Goal: Task Accomplishment & Management: Use online tool/utility

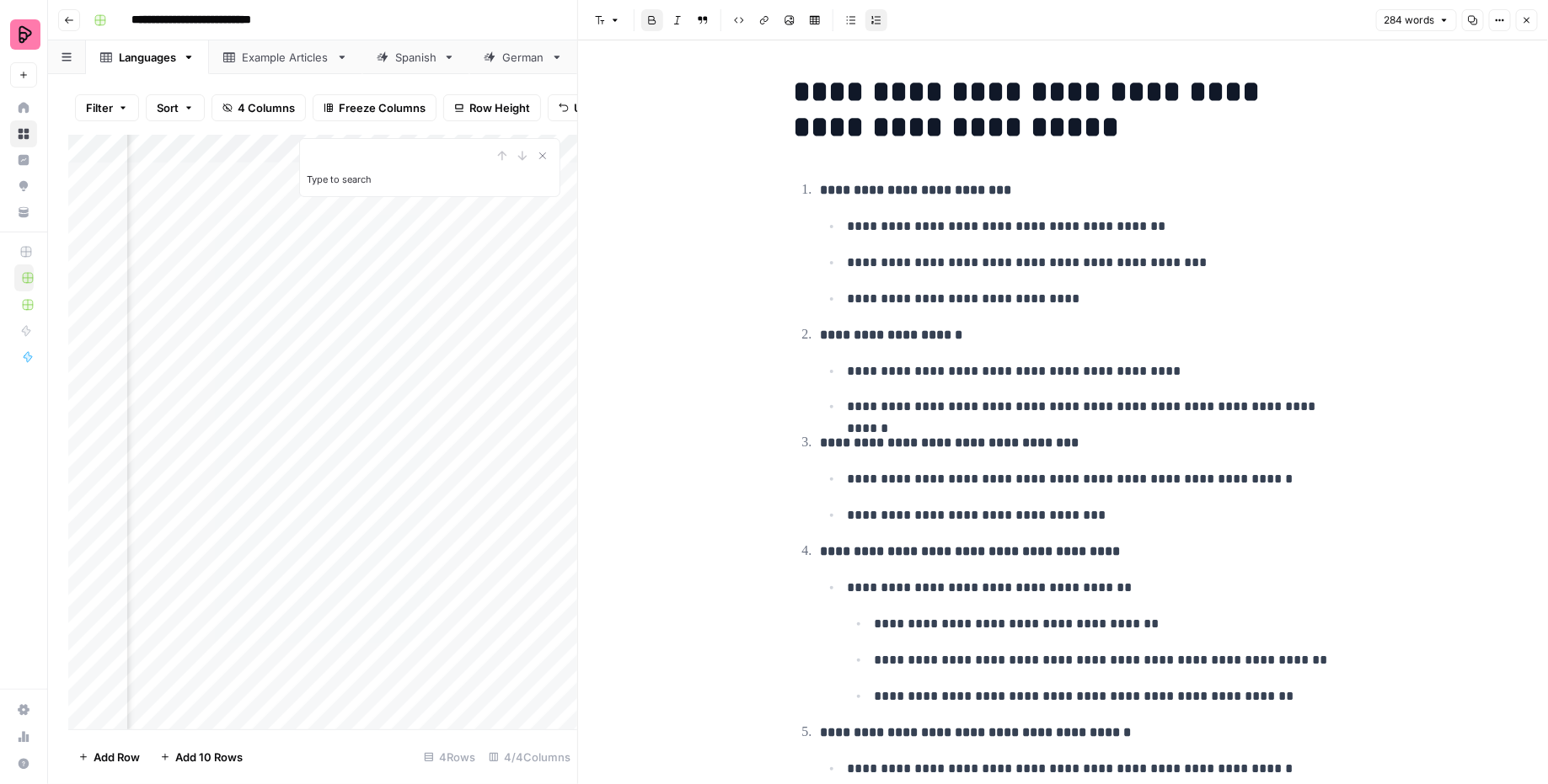
scroll to position [599, 0]
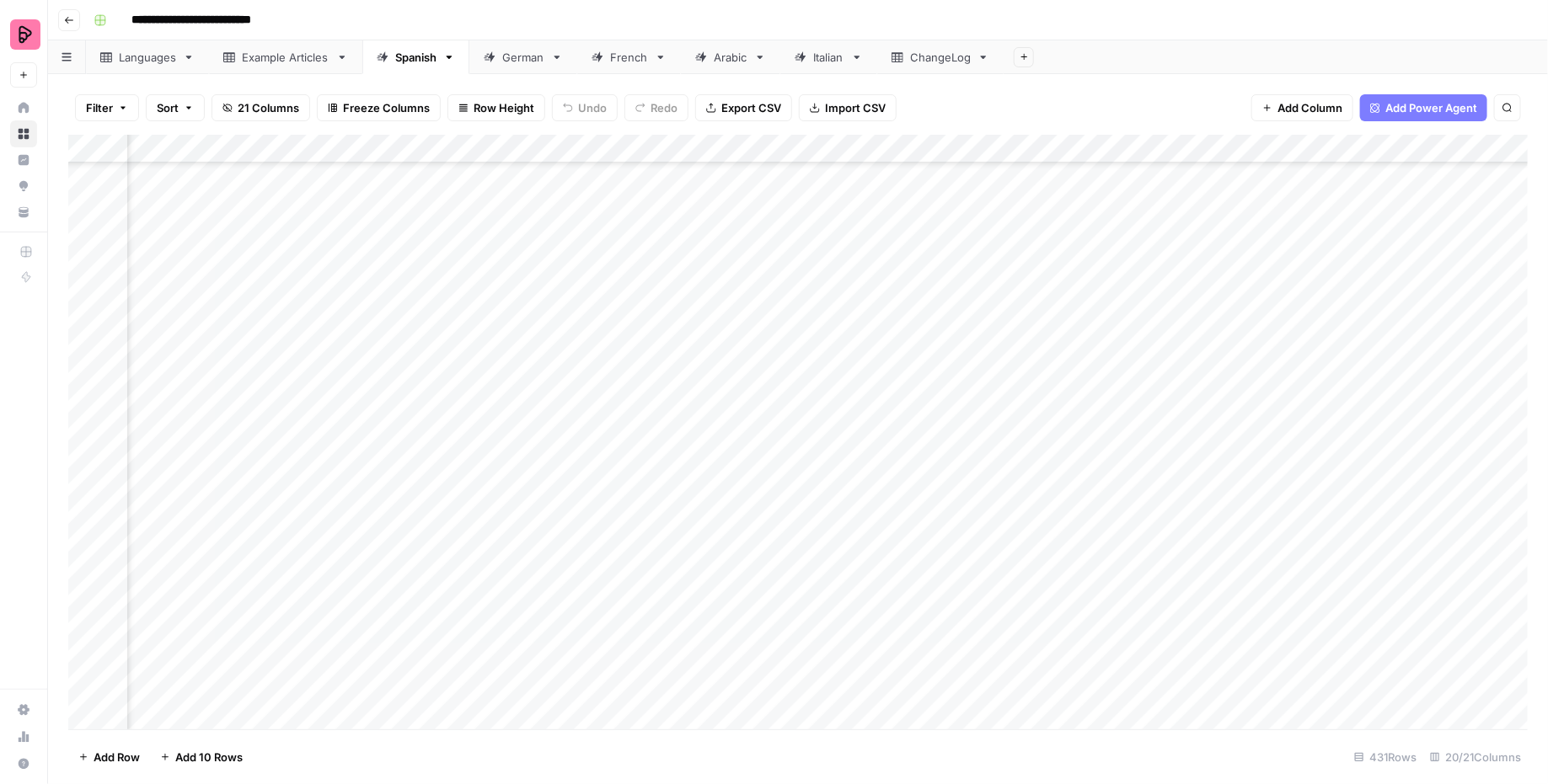
scroll to position [11655, 756]
click at [1097, 423] on div "Add Column" at bounding box center [798, 432] width 1460 height 595
click at [1024, 422] on div "Add Column" at bounding box center [798, 432] width 1460 height 595
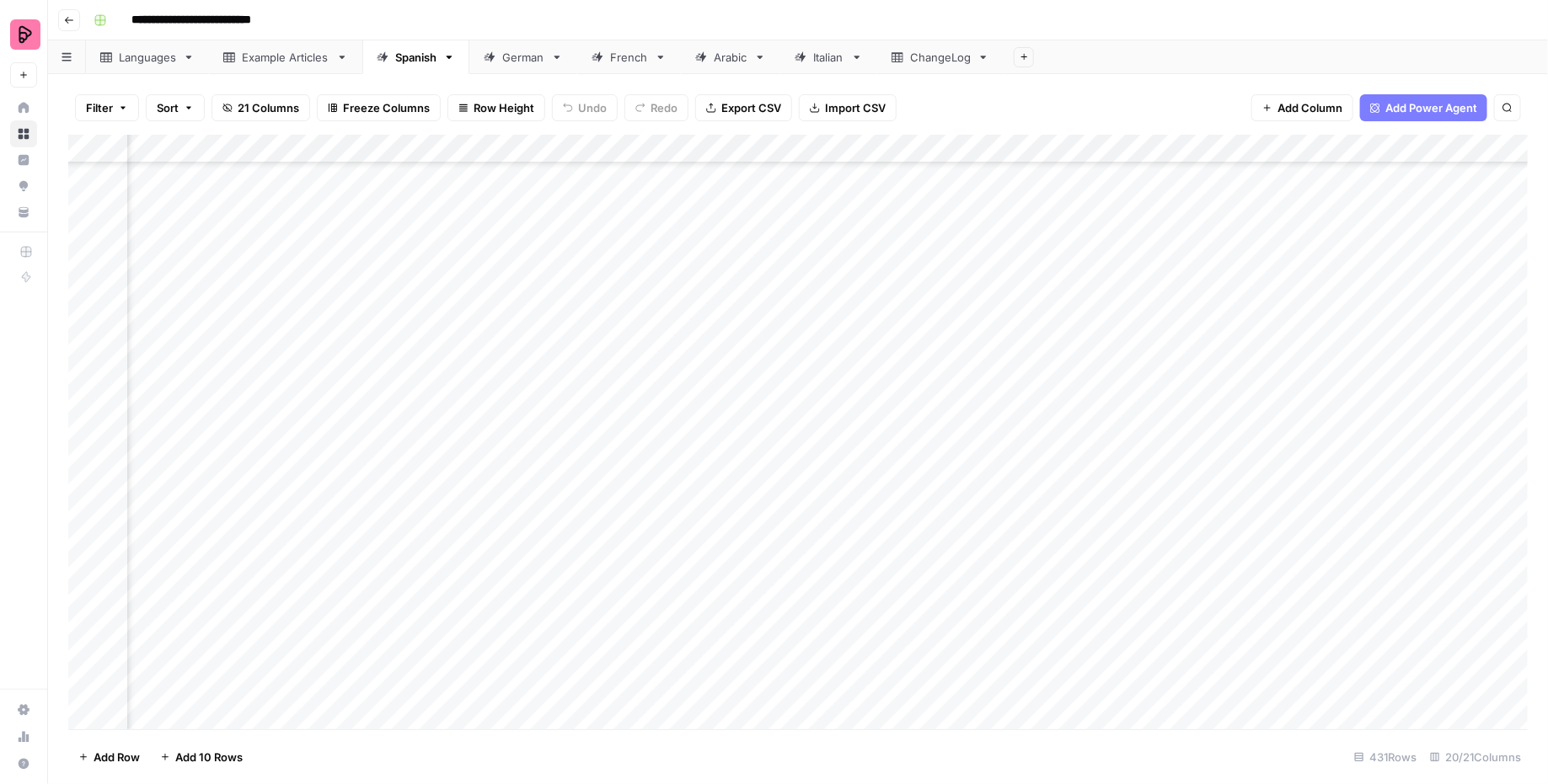
scroll to position [11796, 248]
click at [774, 149] on div "Add Column" at bounding box center [798, 432] width 1460 height 595
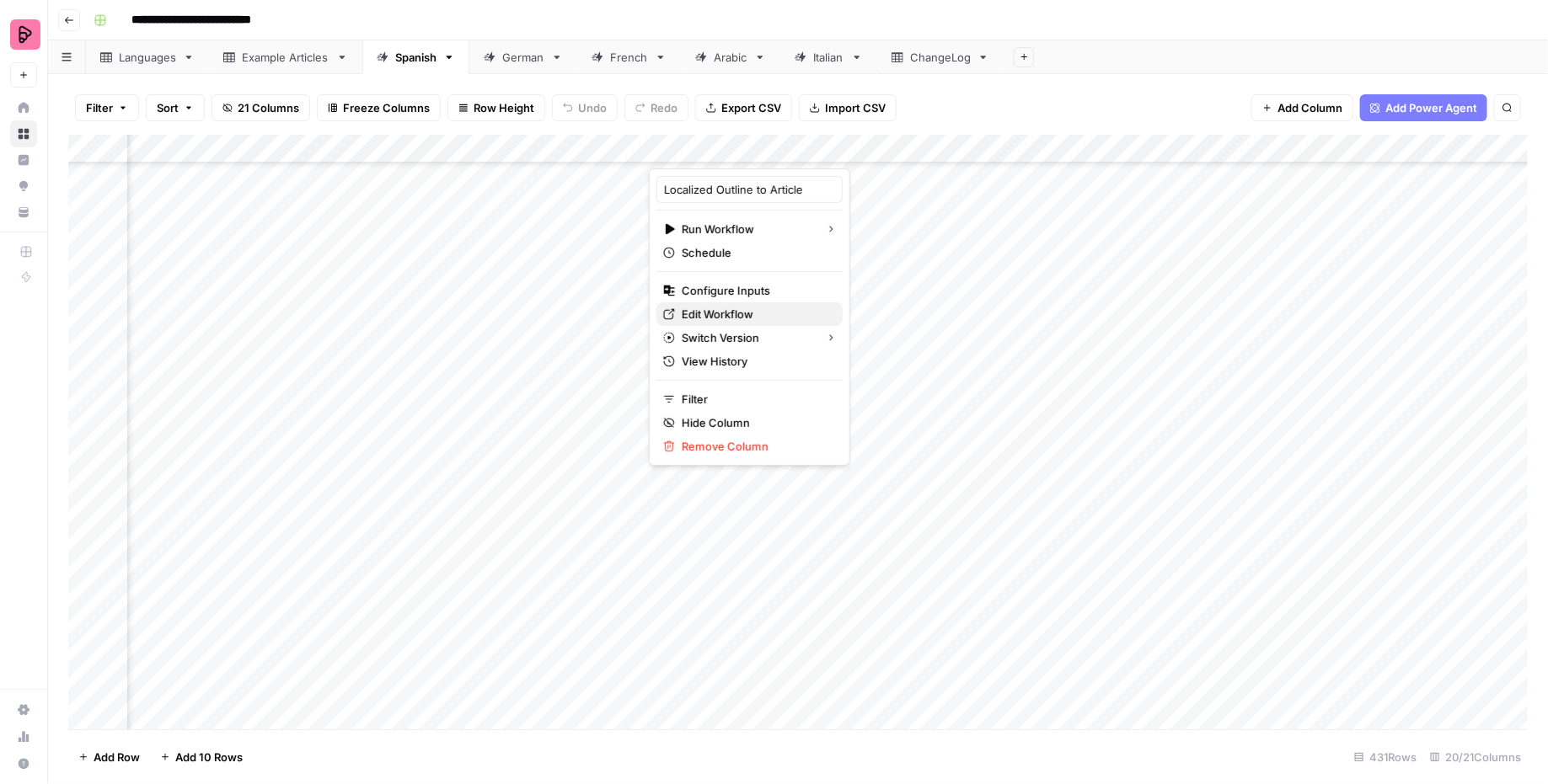
click at [716, 307] on span "Edit Workflow" at bounding box center [755, 314] width 148 height 17
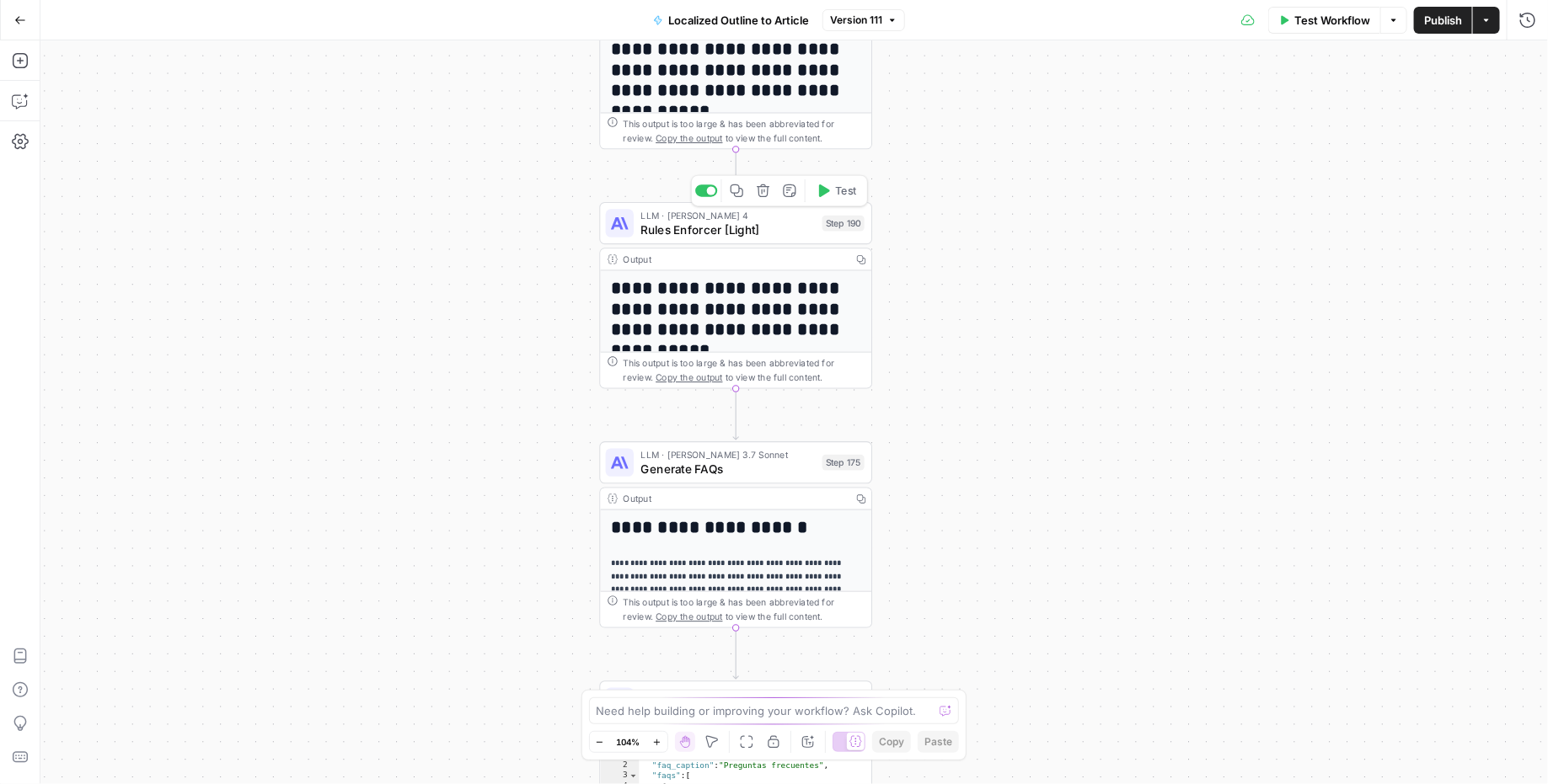
click at [765, 231] on span "Rules Enforcer [Light]" at bounding box center [728, 229] width 174 height 18
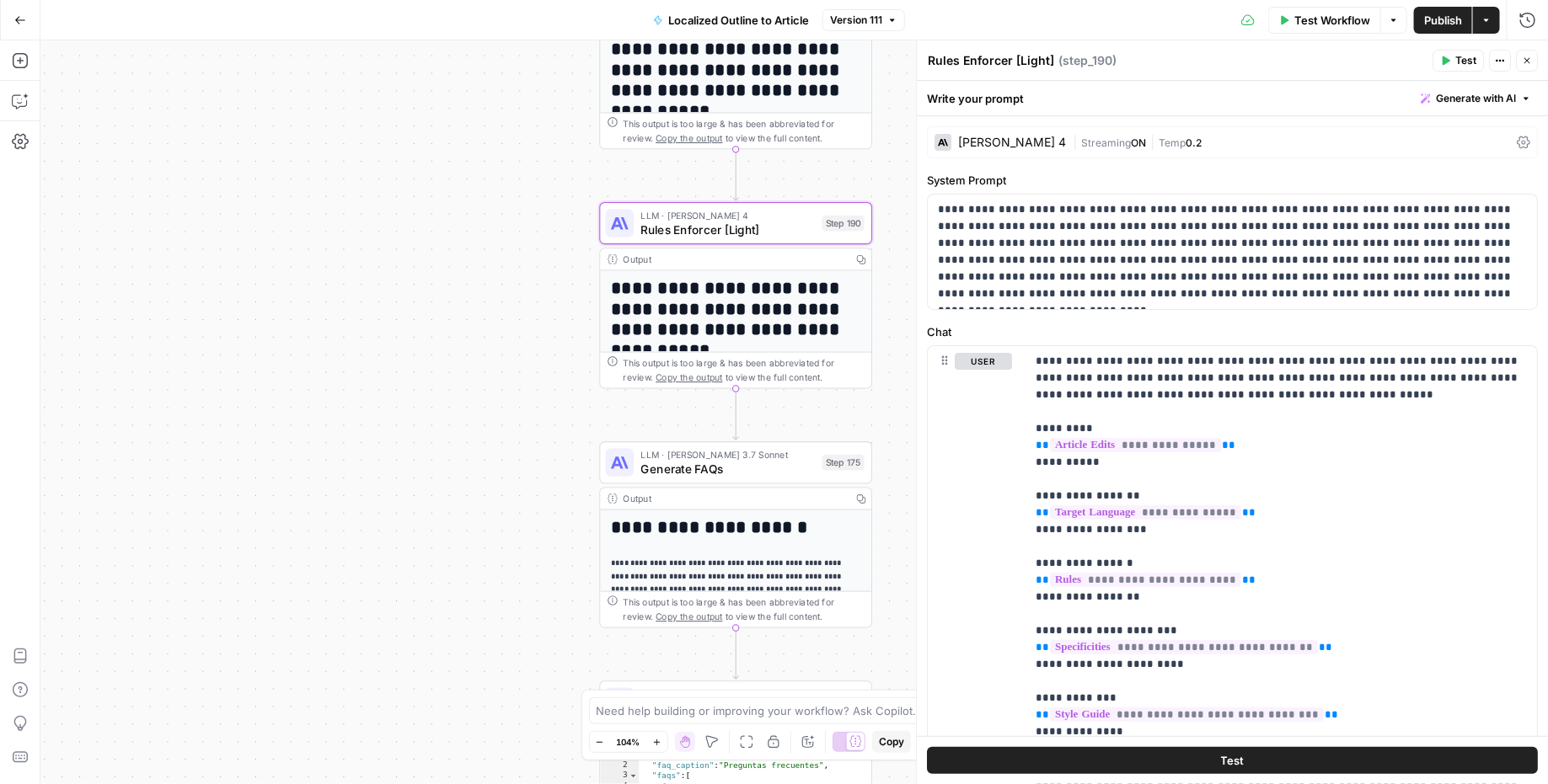
click at [1499, 65] on icon "button" at bounding box center [1500, 60] width 10 height 10
